Goal: Navigation & Orientation: Find specific page/section

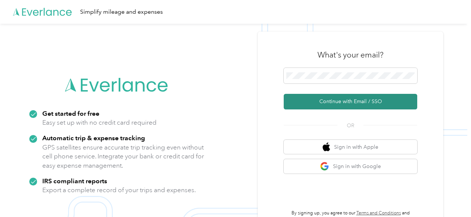
click at [350, 97] on button "Continue with Email / SSO" at bounding box center [349, 102] width 133 height 16
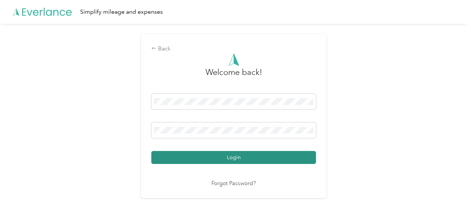
click at [233, 158] on button "Login" at bounding box center [233, 157] width 165 height 13
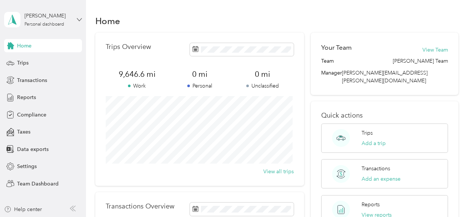
click at [80, 20] on icon at bounding box center [79, 19] width 4 height 3
click at [41, 56] on div "Team dashboard" at bounding box center [123, 60] width 229 height 13
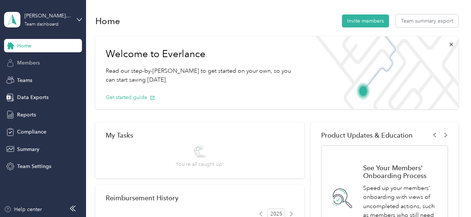
click at [37, 60] on span "Members" at bounding box center [28, 63] width 23 height 8
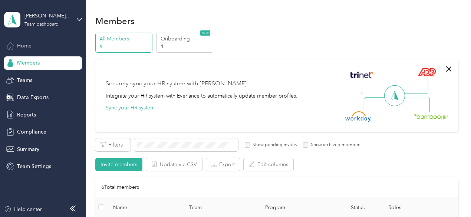
click at [24, 45] on span "Home" at bounding box center [24, 46] width 14 height 8
